Goal: Task Accomplishment & Management: Manage account settings

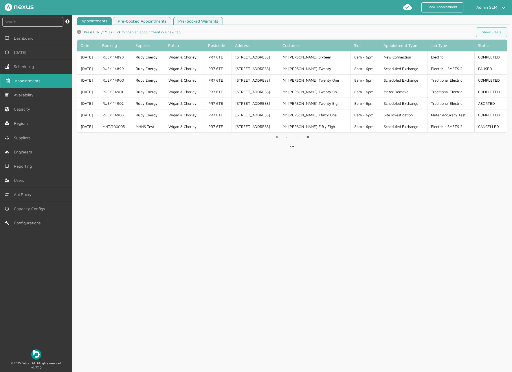
click at [244, 185] on div "Appointments Pre-booked Appointments Pre-booked Warrants info icon Press CTRL/C…" at bounding box center [292, 196] width 440 height 358
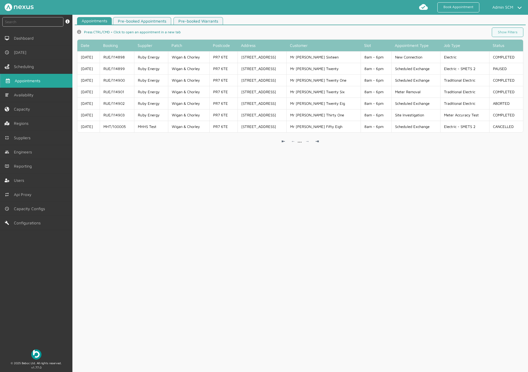
drag, startPoint x: 246, startPoint y: 248, endPoint x: 245, endPoint y: 253, distance: 4.4
click at [245, 253] on div "Appointments Pre-booked Appointments Pre-booked Warrants info icon Press CTRL/C…" at bounding box center [299, 196] width 455 height 358
